Goal: Information Seeking & Learning: Learn about a topic

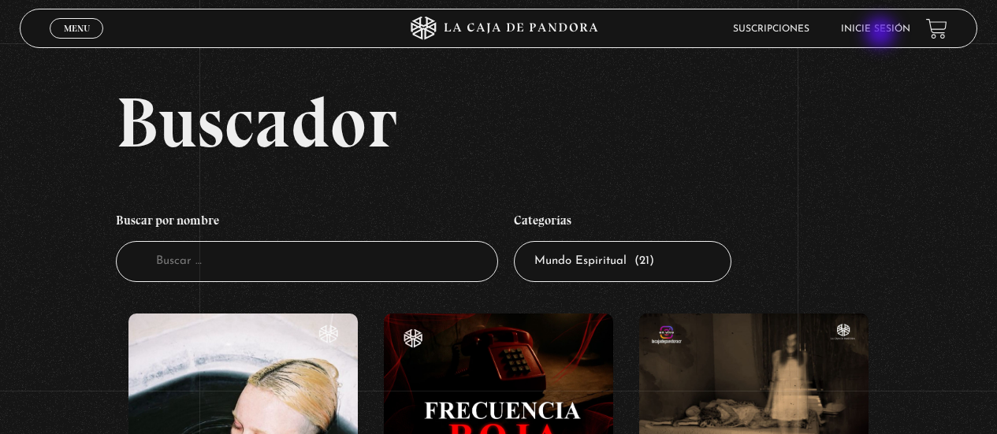
scroll to position [1823, 0]
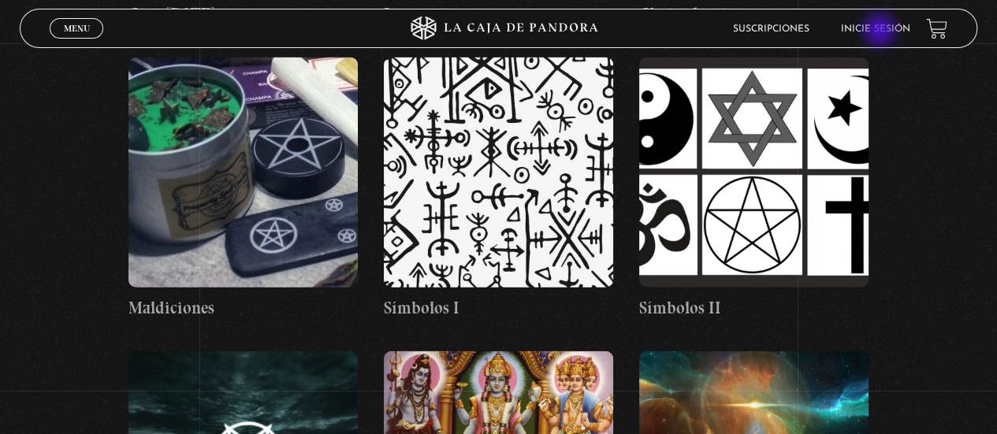
click at [881, 27] on link "Inicie sesión" at bounding box center [875, 28] width 69 height 9
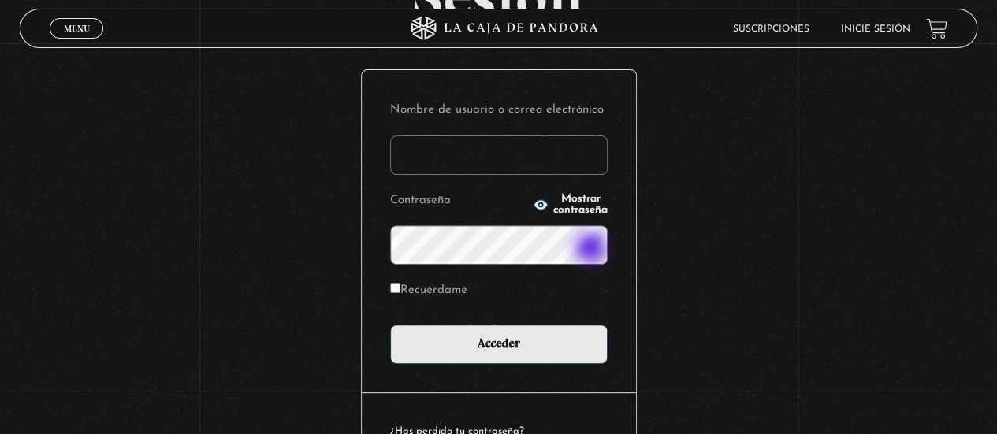
scroll to position [158, 0]
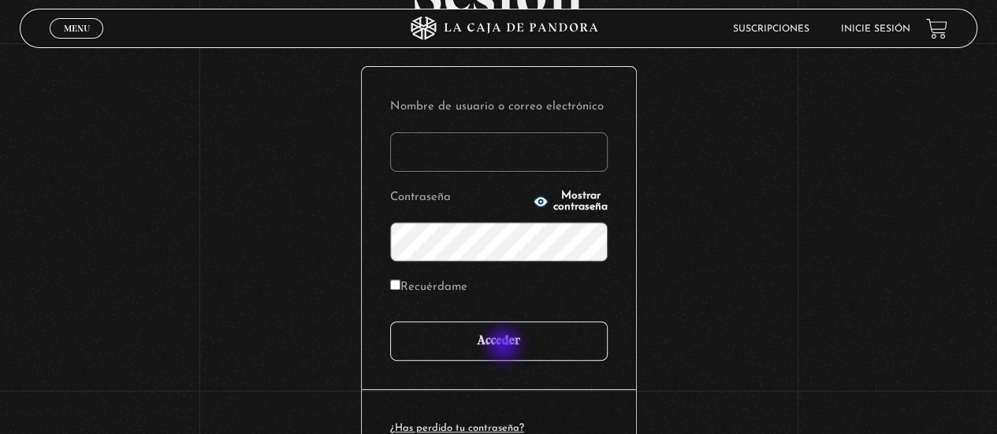
type input "arllegar.24@gmail.com"
click at [505, 348] on input "Acceder" at bounding box center [499, 341] width 218 height 39
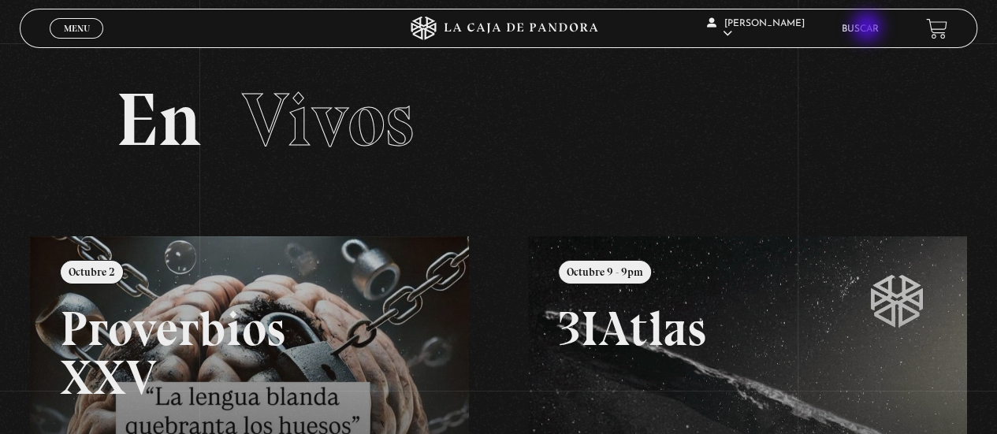
click at [869, 29] on link "Buscar" at bounding box center [860, 28] width 37 height 9
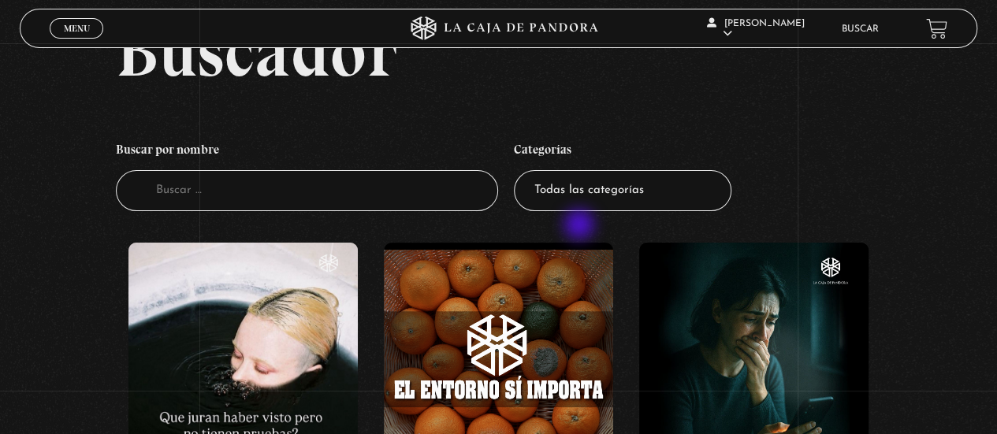
scroll to position [79, 0]
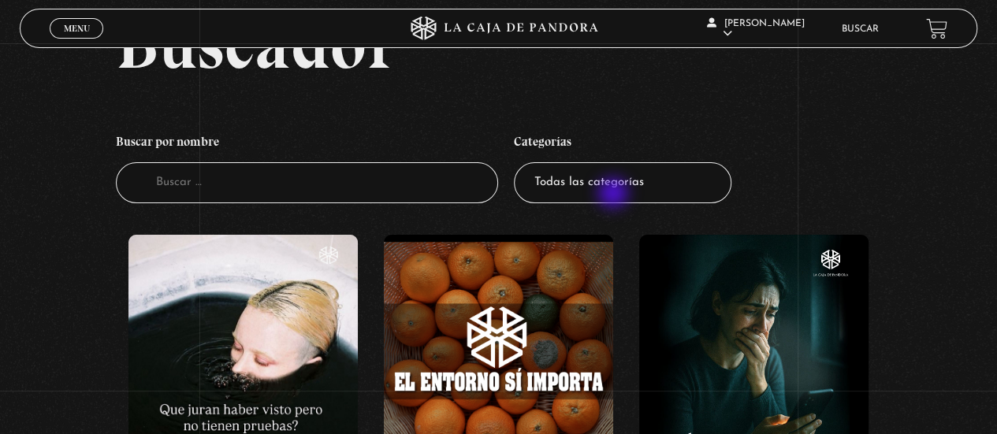
click at [615, 195] on select "Todas las categorías 11:11 Humanitario (1) Amo los Lunes (4) Análisis de series…" at bounding box center [623, 183] width 218 height 42
select select "charlas"
click at [519, 162] on select "Todas las categorías 11:11 Humanitario (1) Amo los Lunes (4) Análisis de series…" at bounding box center [623, 183] width 218 height 42
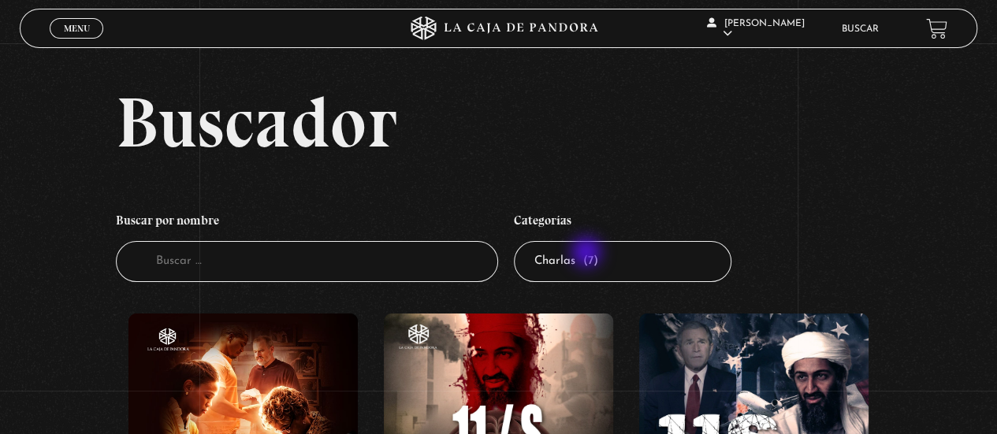
click at [588, 255] on select "Todas las categorías 11:11 Humanitario (1) Amo los [DATE] (4) Análisis de serie…" at bounding box center [623, 262] width 218 height 42
select select "entrevistas"
click at [519, 241] on select "Todas las categorías 11:11 Humanitario (1) Amo los Lunes (4) Análisis de series…" at bounding box center [623, 262] width 218 height 42
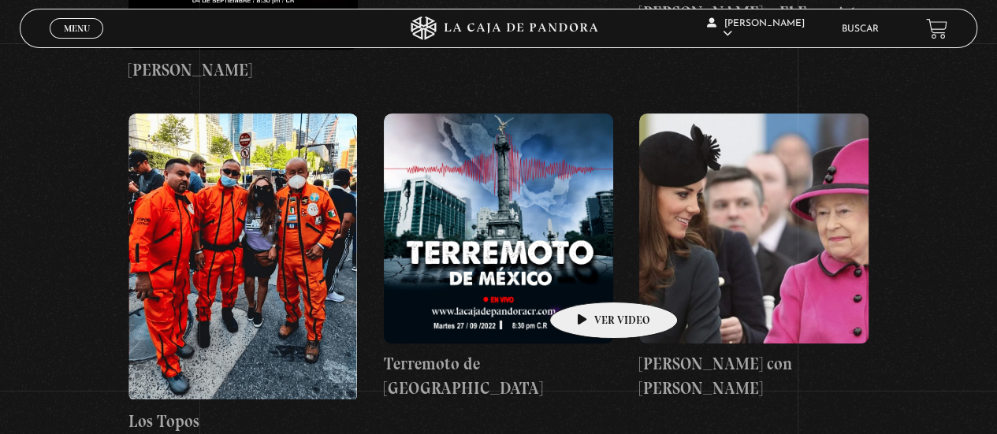
scroll to position [236, 0]
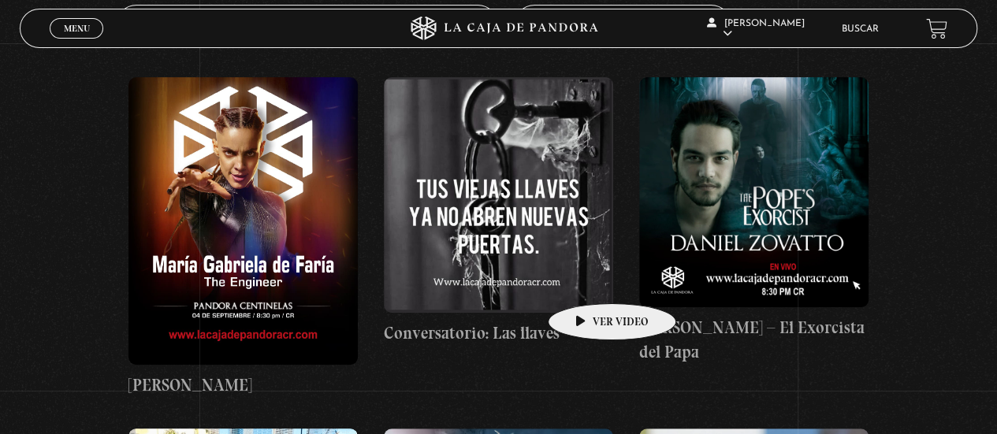
drag, startPoint x: 587, startPoint y: 280, endPoint x: 921, endPoint y: 147, distance: 358.8
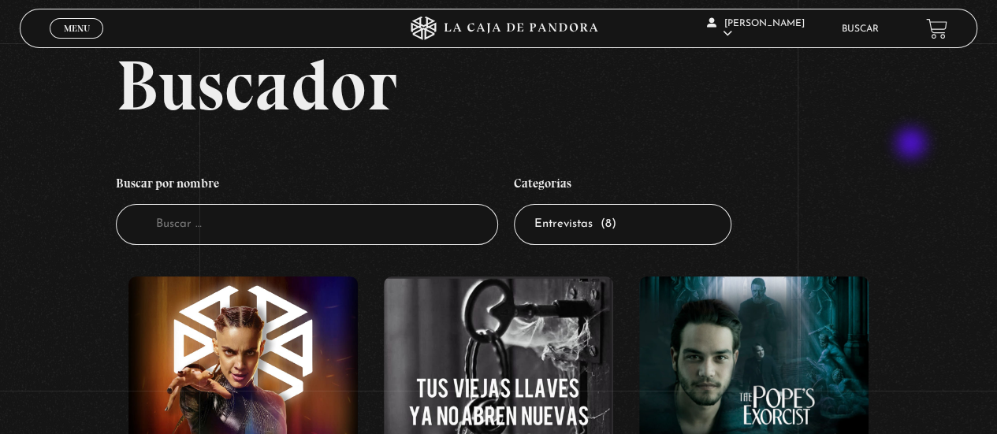
scroll to position [0, 0]
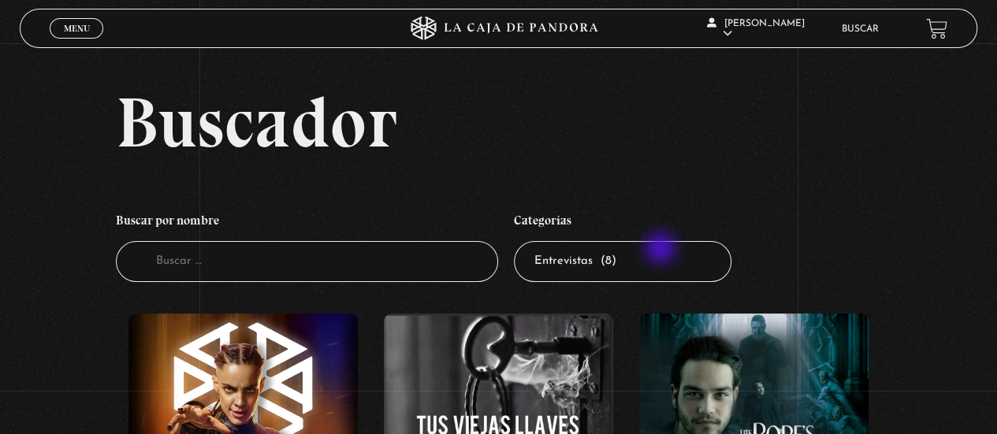
click at [663, 248] on select "Todas las categorías 11:11 Humanitario (1) Amo los Lunes (4) Análisis de series…" at bounding box center [623, 262] width 218 height 42
select select "hacktivismo"
click at [519, 241] on select "Todas las categorías 11:11 Humanitario (1) Amo los Lunes (4) Análisis de series…" at bounding box center [623, 262] width 218 height 42
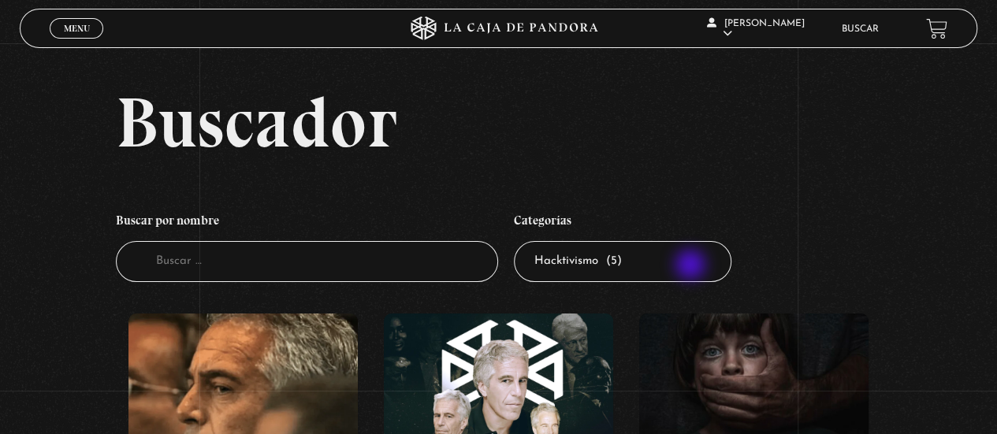
click at [683, 267] on select "Todas las categorías 11:11 Humanitario (1) Amo los Lunes (4) Análisis de series…" at bounding box center [623, 262] width 218 height 42
select select "nuevo-orden-mundial-nwo"
click at [519, 241] on select "Todas las categorías 11:11 Humanitario (1) Amo los Lunes (4) Análisis de series…" at bounding box center [623, 262] width 218 height 42
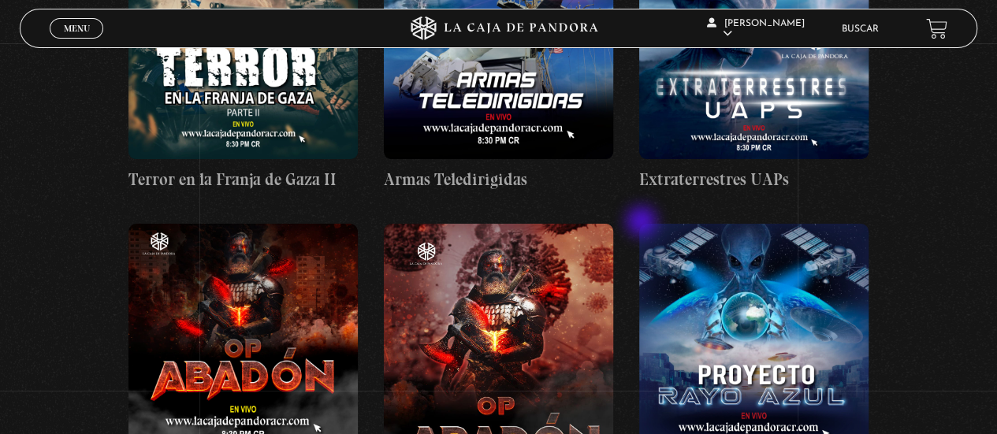
scroll to position [3153, 0]
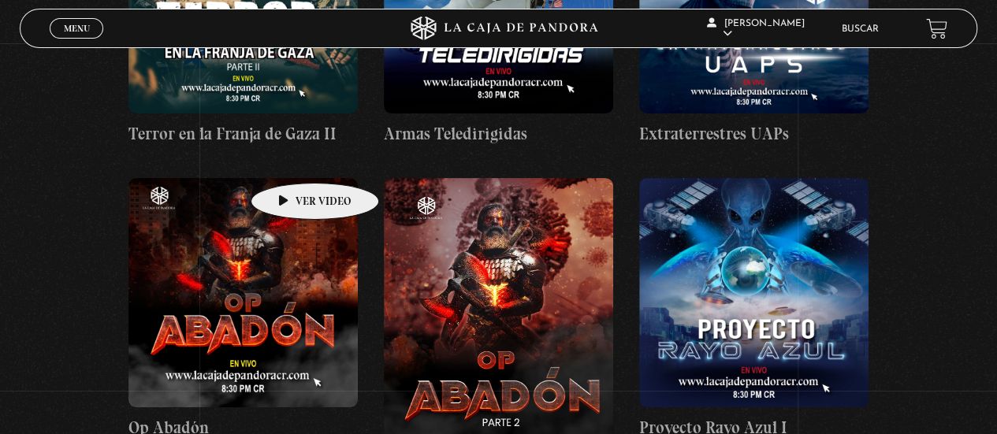
click at [285, 178] on figure at bounding box center [242, 292] width 229 height 229
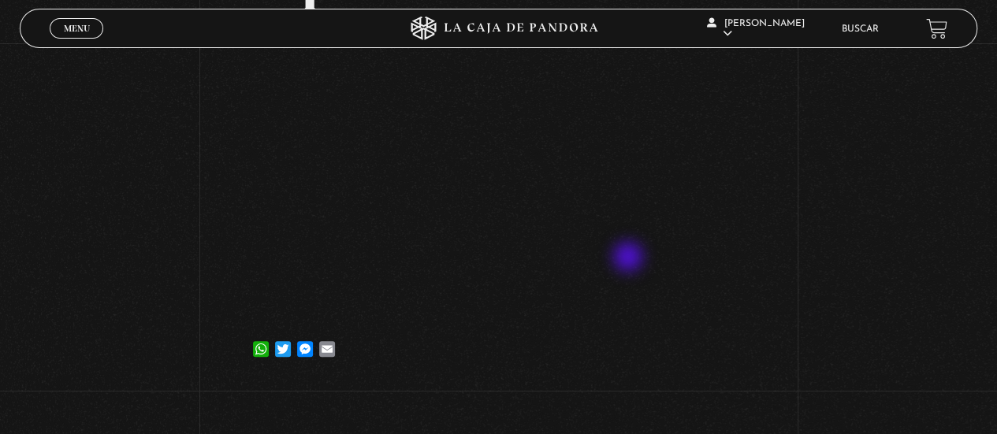
scroll to position [158, 0]
